Goal: Information Seeking & Learning: Find specific page/section

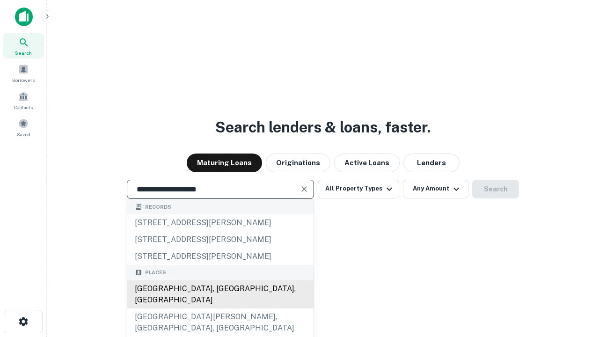
click at [220, 309] on div "[GEOGRAPHIC_DATA], [GEOGRAPHIC_DATA], [GEOGRAPHIC_DATA]" at bounding box center [220, 295] width 186 height 28
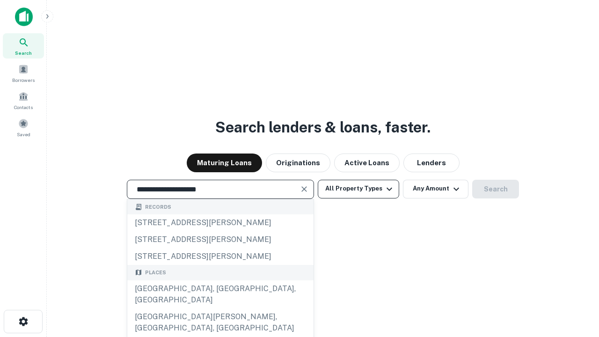
click at [359, 189] on button "All Property Types" at bounding box center [358, 189] width 81 height 19
type input "**********"
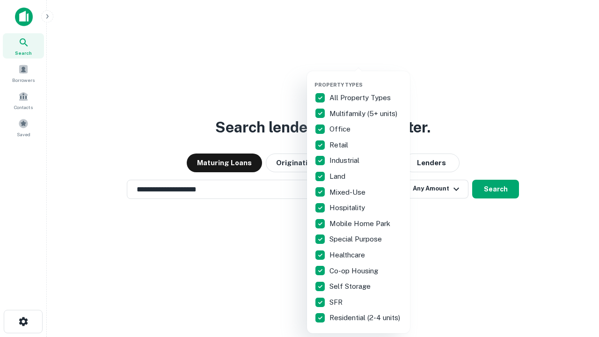
click at [366, 79] on button "button" at bounding box center [366, 79] width 103 height 0
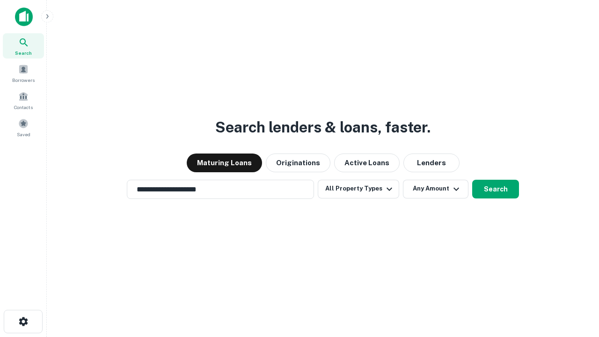
scroll to position [6, 113]
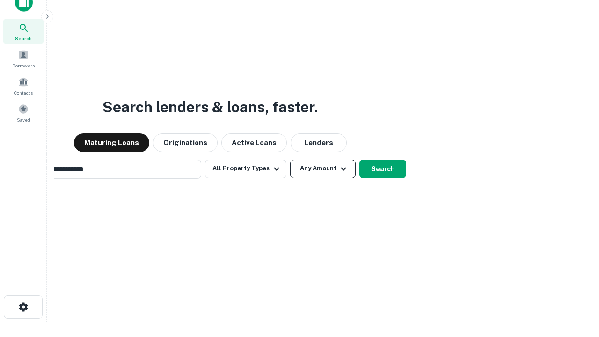
click at [290, 160] on button "Any Amount" at bounding box center [323, 169] width 66 height 19
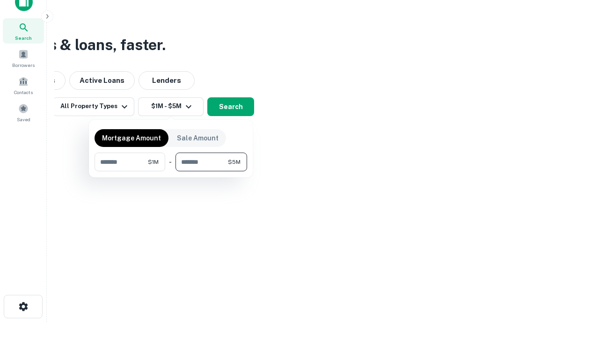
type input "*******"
click at [171, 171] on button "button" at bounding box center [171, 171] width 153 height 0
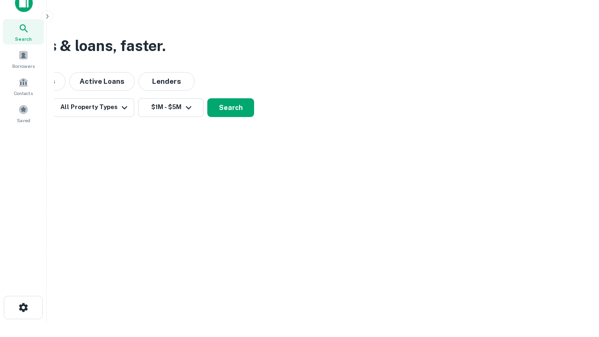
scroll to position [6, 173]
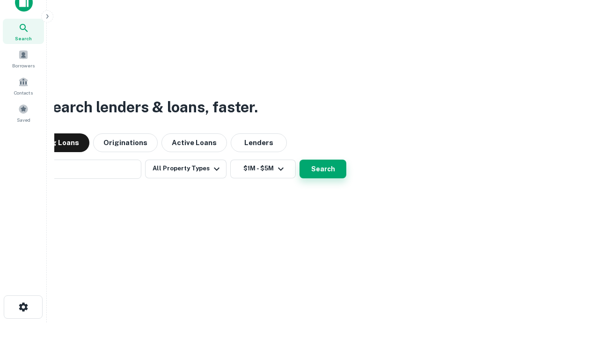
click at [300, 160] on button "Search" at bounding box center [323, 169] width 47 height 19
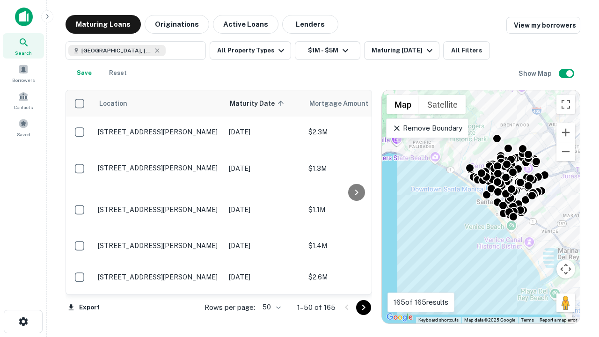
click at [270, 307] on body "Search Borrowers Contacts Saved Maturing Loans Originations Active Loans Lender…" at bounding box center [299, 168] width 599 height 337
click at [271, 284] on li "25" at bounding box center [270, 283] width 27 height 17
